Goal: Find specific page/section

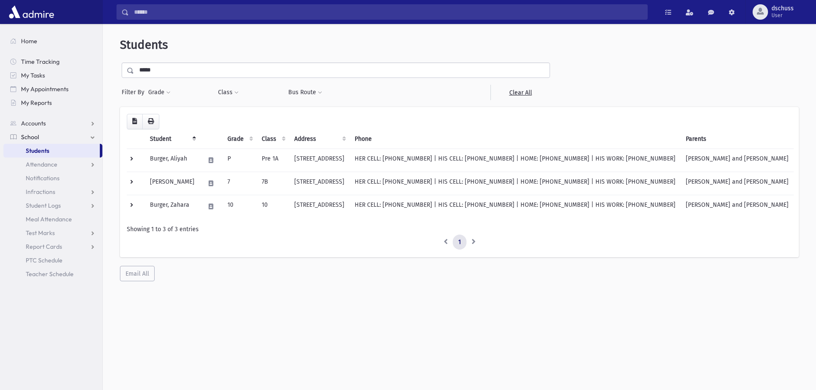
click at [214, 241] on ul "1" at bounding box center [459, 242] width 665 height 15
click at [180, 160] on td "Burger, Aliyah" at bounding box center [172, 160] width 55 height 23
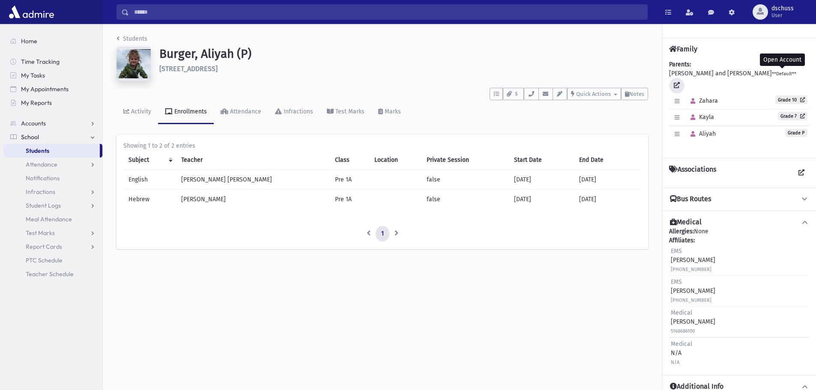
click at [680, 82] on icon at bounding box center [677, 85] width 6 height 6
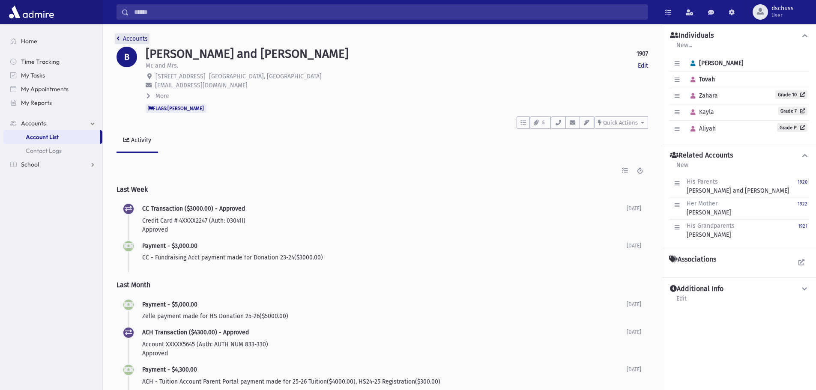
click at [137, 36] on link "Accounts" at bounding box center [132, 38] width 31 height 7
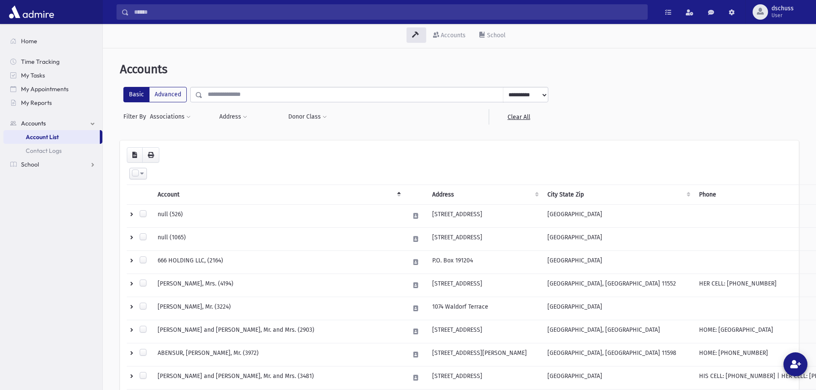
click at [48, 123] on link "Accounts" at bounding box center [52, 124] width 99 height 14
click at [38, 138] on span "School" at bounding box center [30, 137] width 18 height 8
click at [45, 149] on span "Students" at bounding box center [38, 151] width 24 height 8
